Goal: Transaction & Acquisition: Purchase product/service

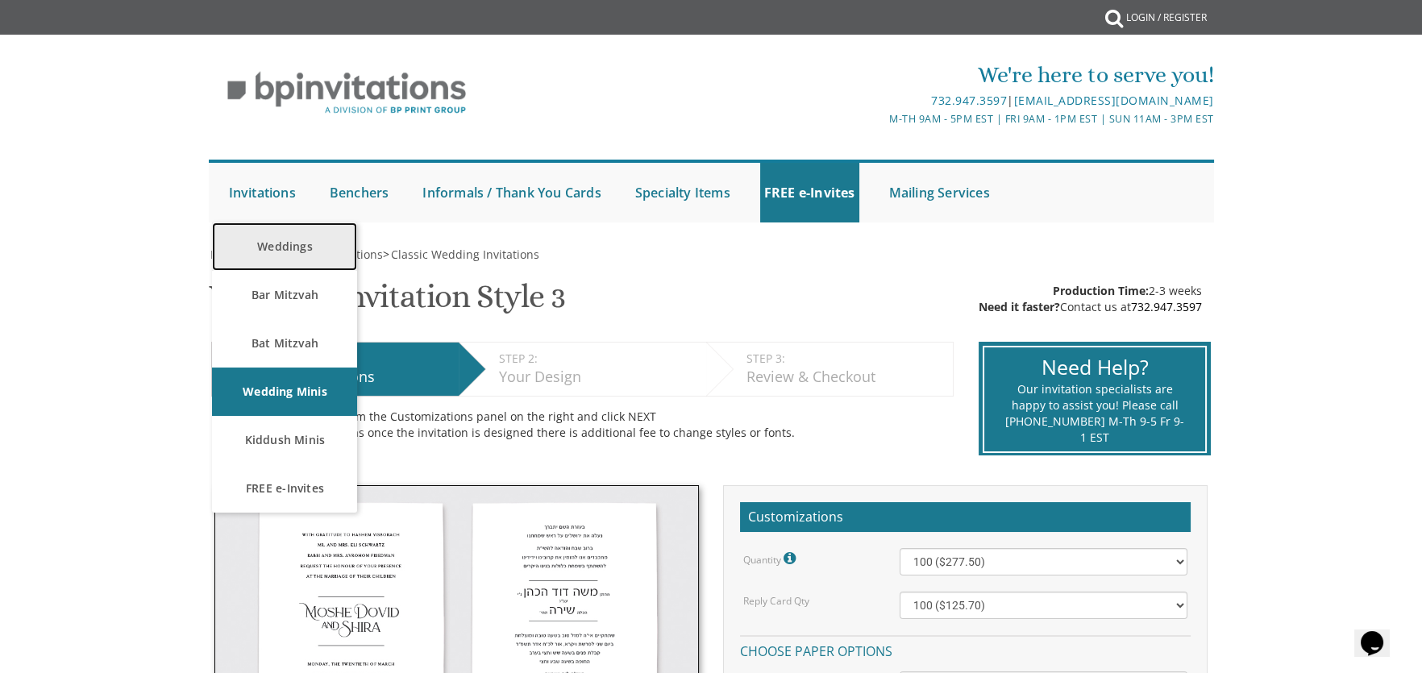
click at [313, 243] on link "Weddings" at bounding box center [284, 247] width 145 height 48
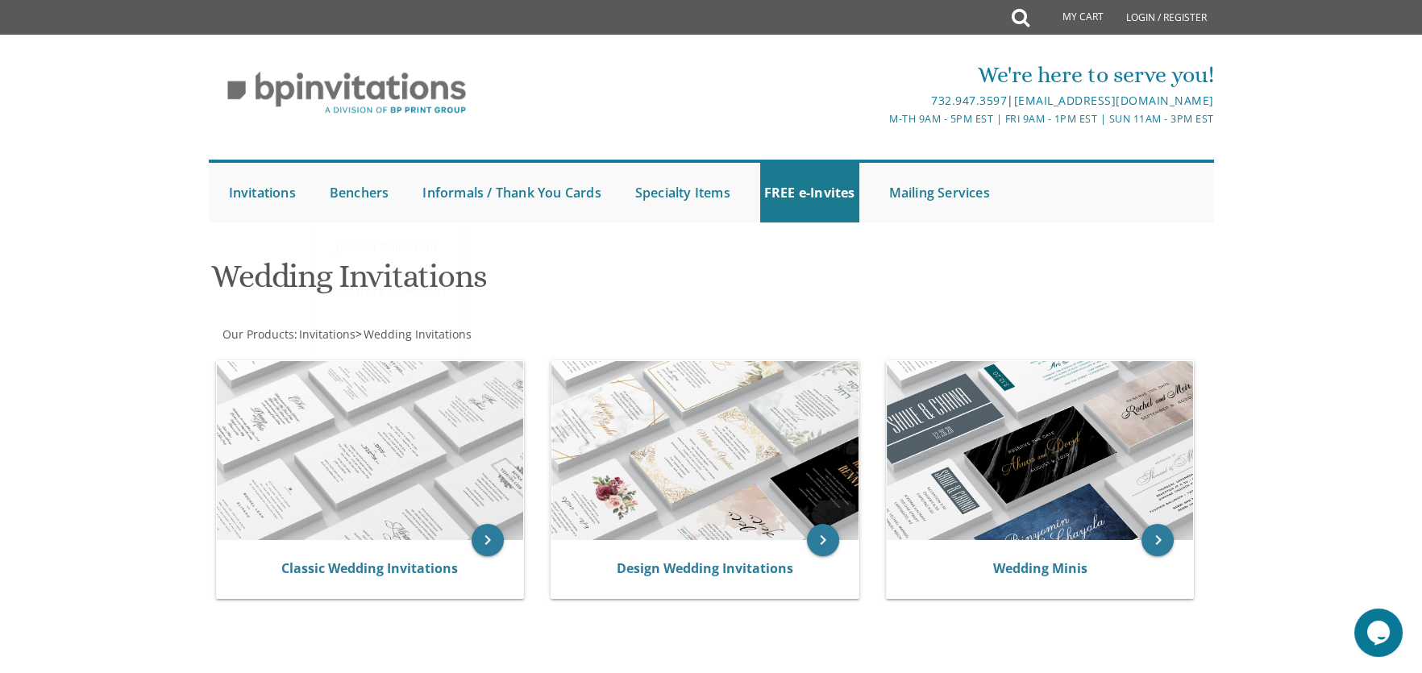
scroll to position [160, 0]
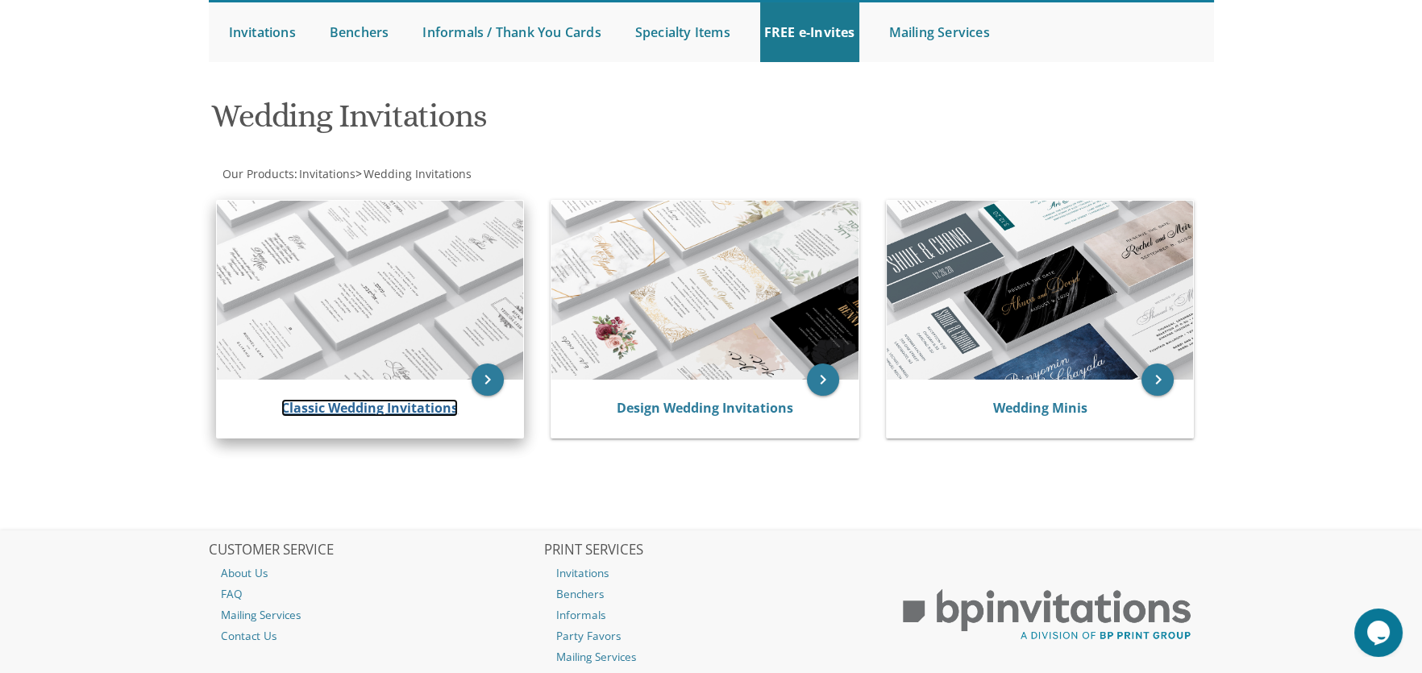
click at [433, 399] on link "Classic Wedding Invitations" at bounding box center [369, 408] width 177 height 18
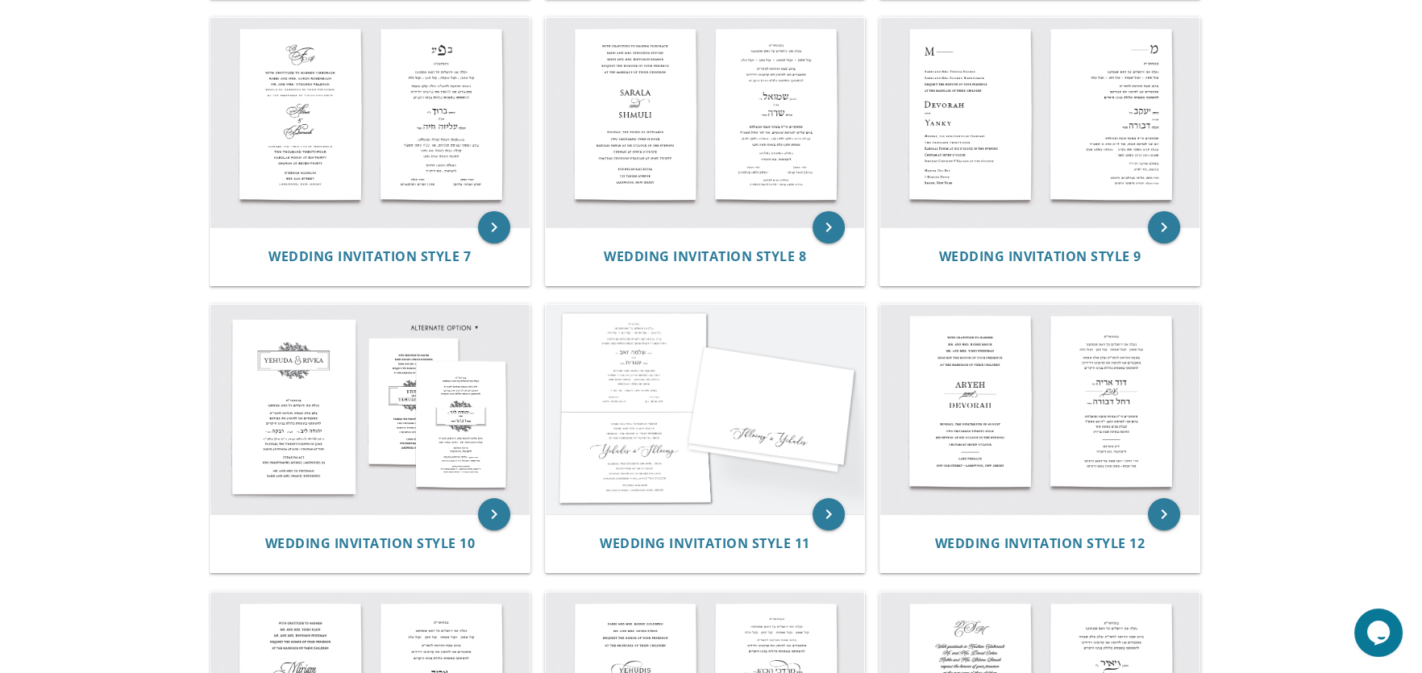
scroll to position [887, 0]
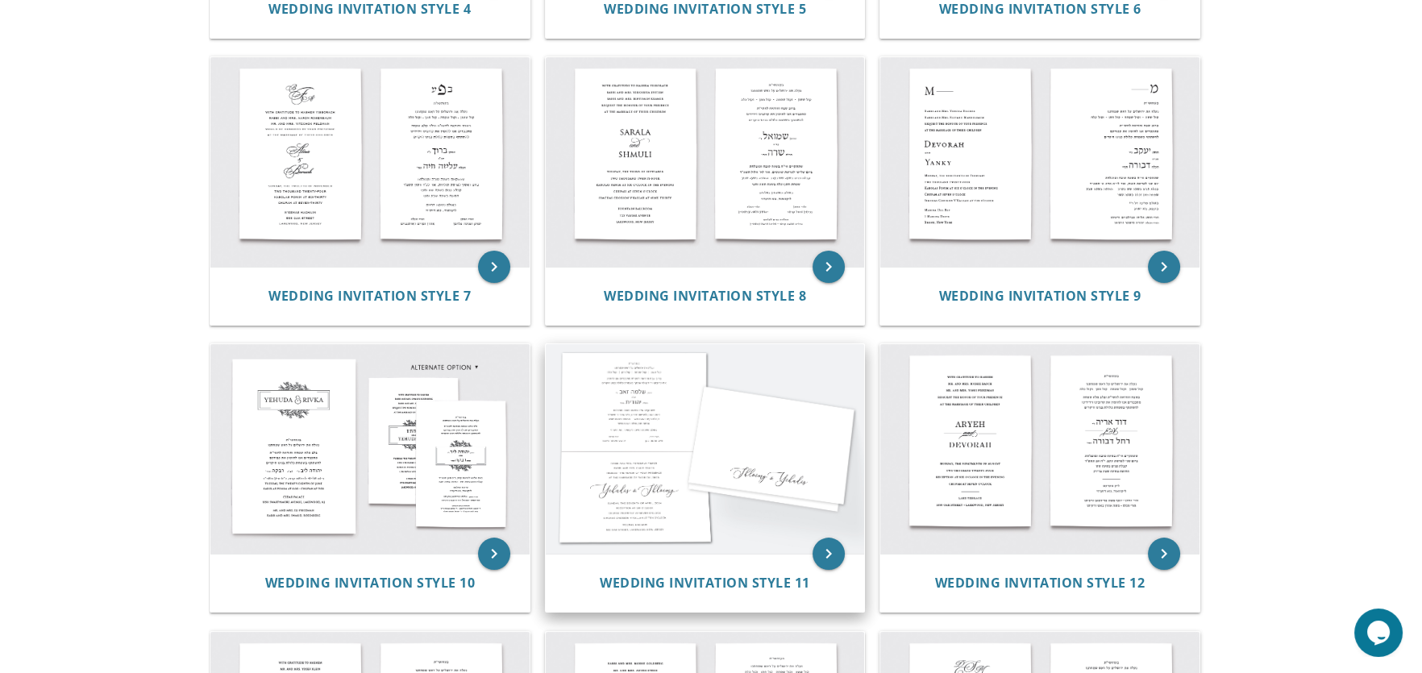
click at [801, 457] on img at bounding box center [705, 449] width 319 height 210
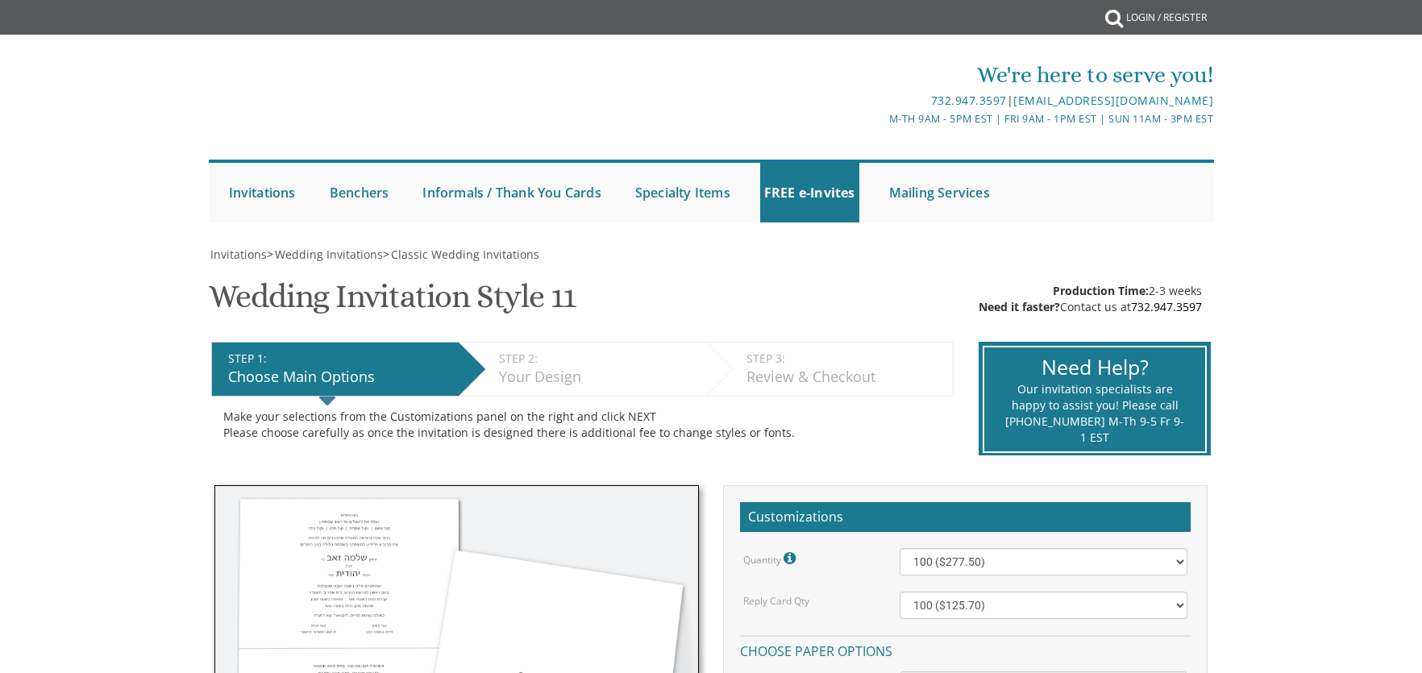
click at [818, 550] on div "Quantity Please note: Quantities may be modified after order completion. For we…" at bounding box center [809, 558] width 156 height 21
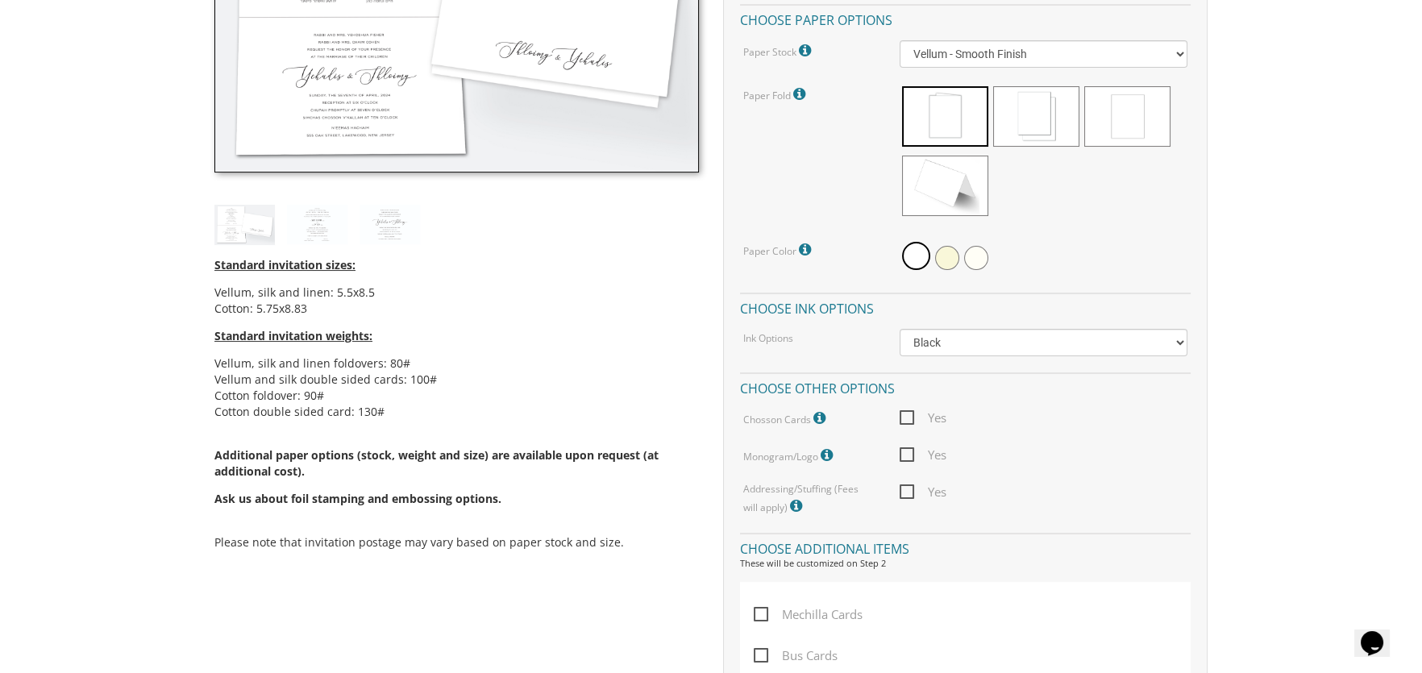
scroll to position [644, 0]
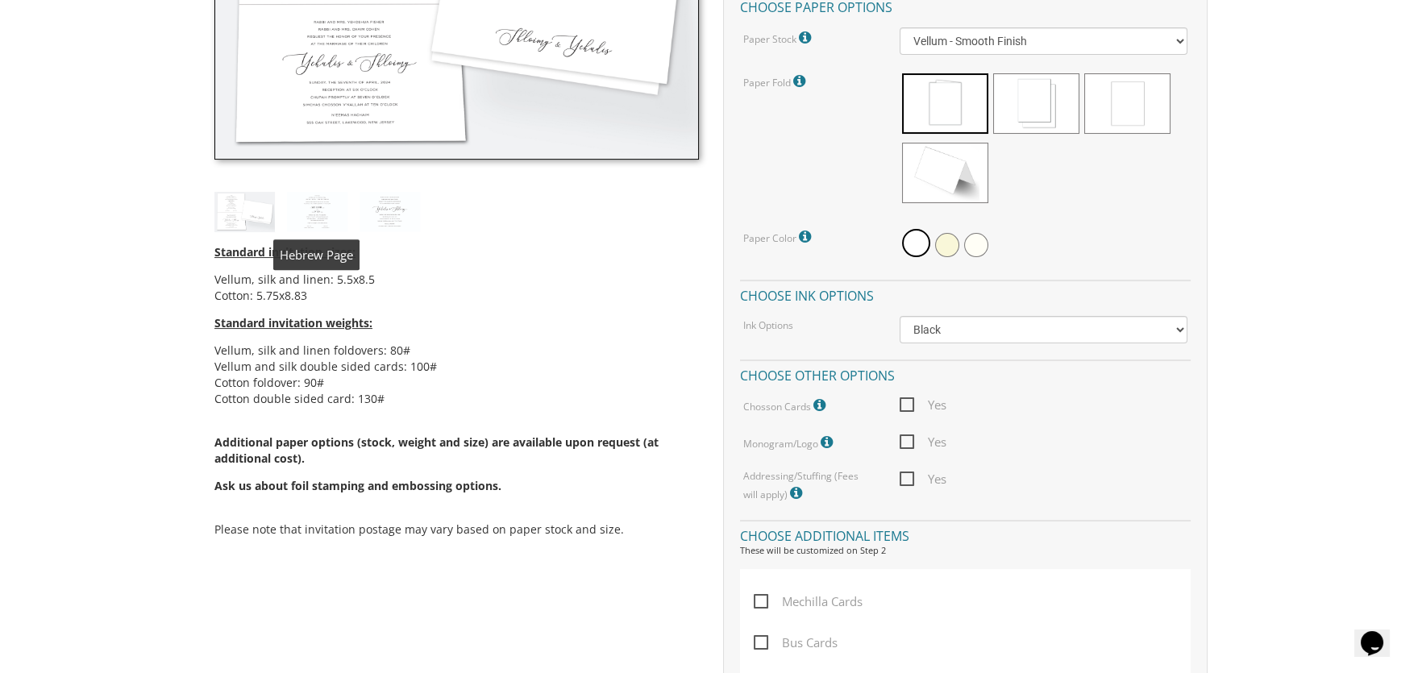
click at [316, 218] on img at bounding box center [317, 212] width 60 height 40
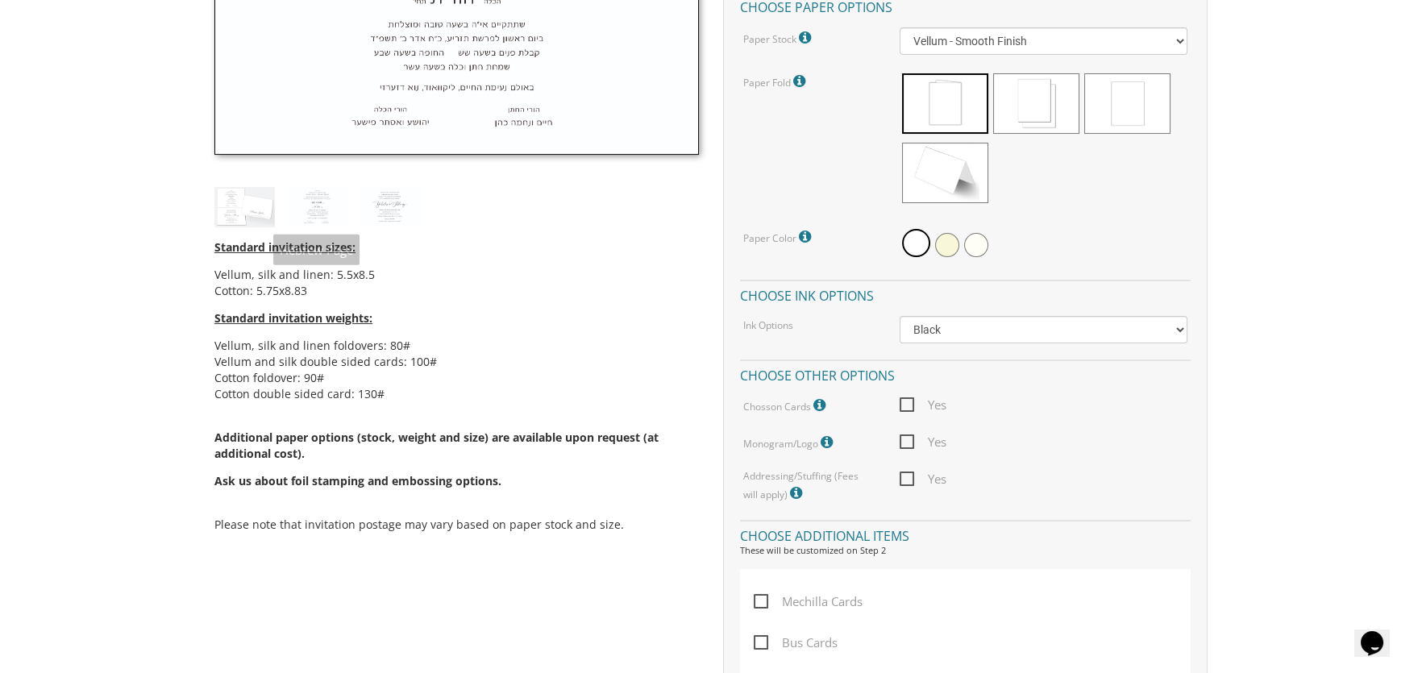
scroll to position [402, 0]
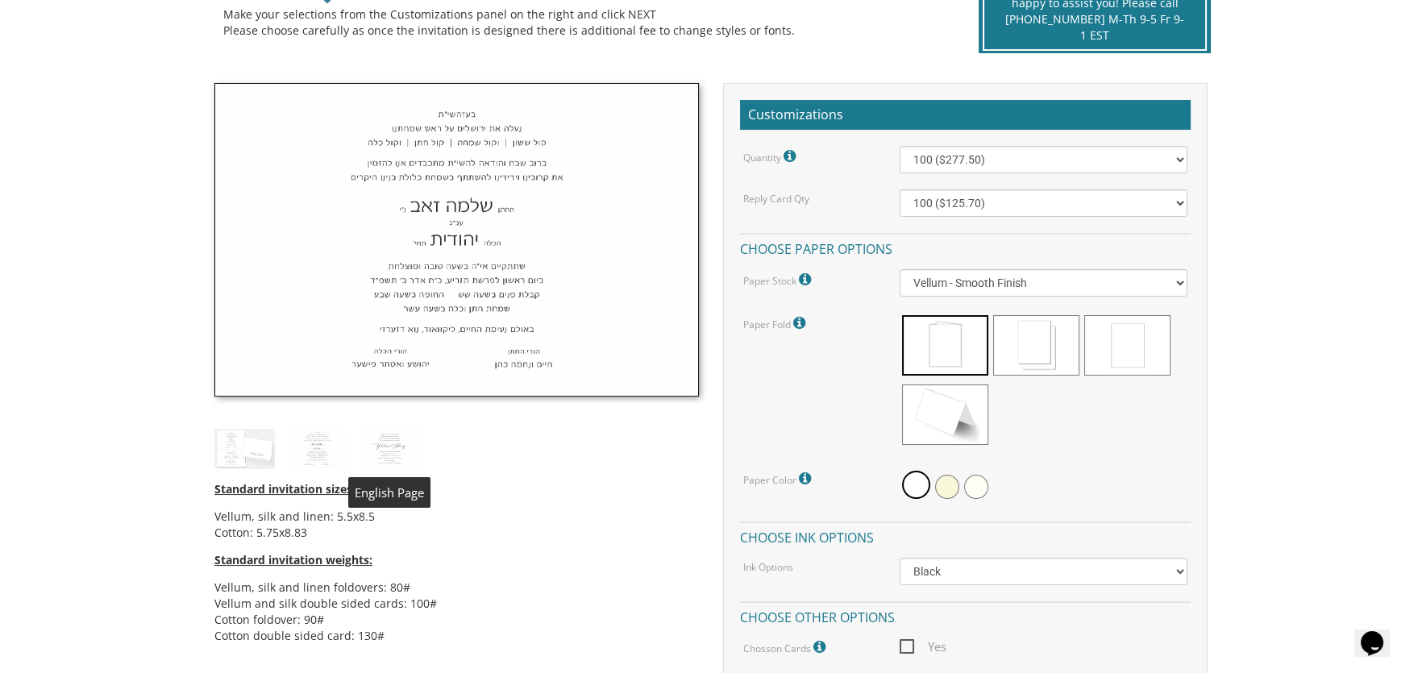
click at [380, 436] on img at bounding box center [390, 449] width 60 height 40
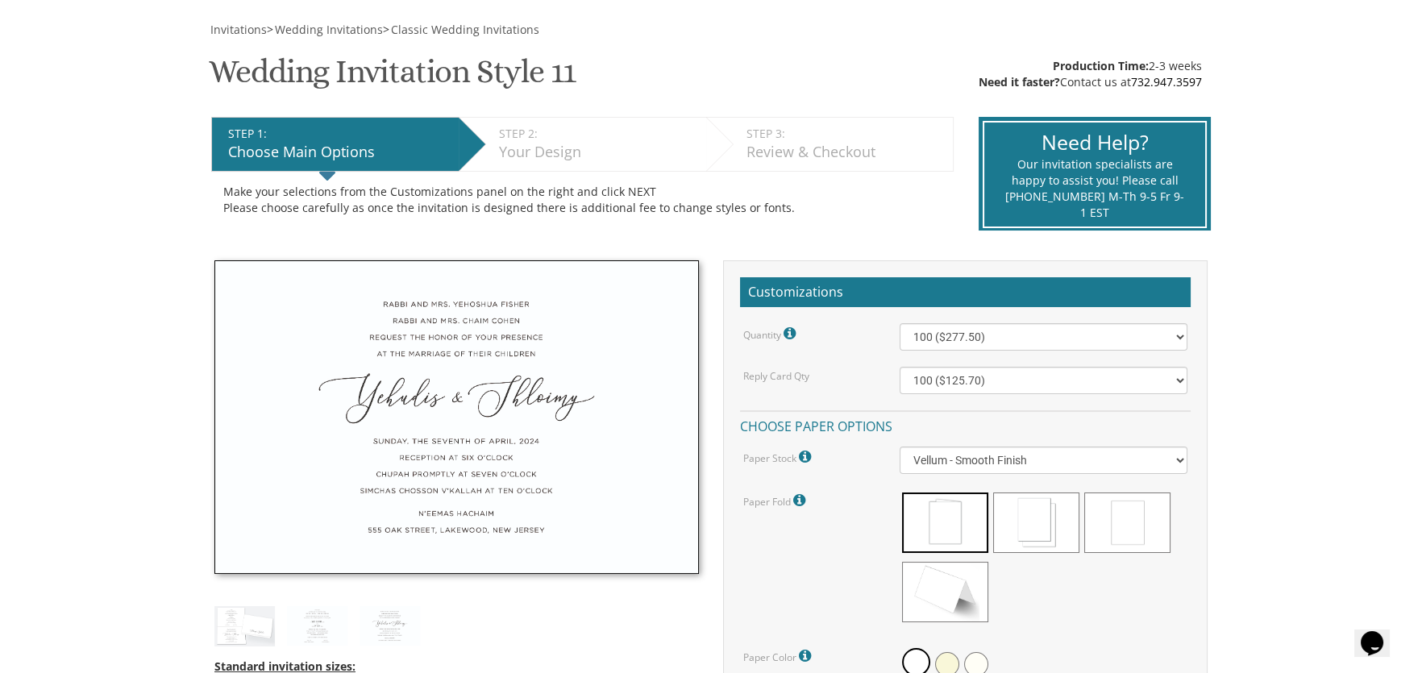
scroll to position [0, 0]
